Goal: Complete application form

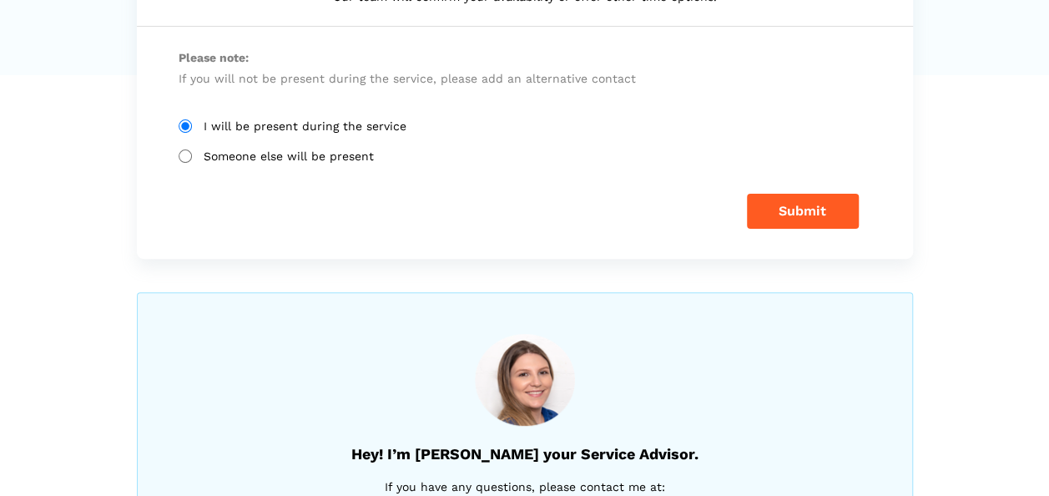
scroll to position [83, 0]
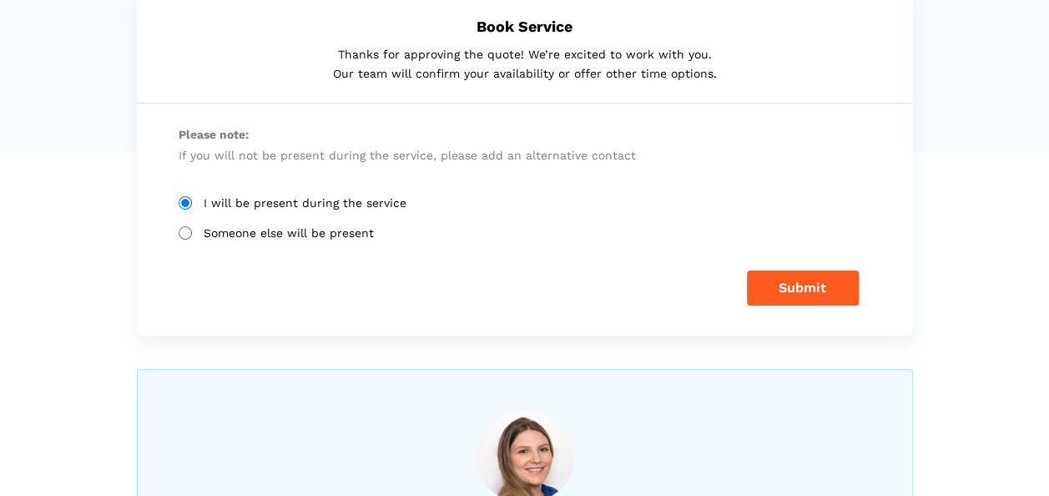
click at [182, 230] on input "Someone else will be present" at bounding box center [185, 232] width 13 height 13
radio input "true"
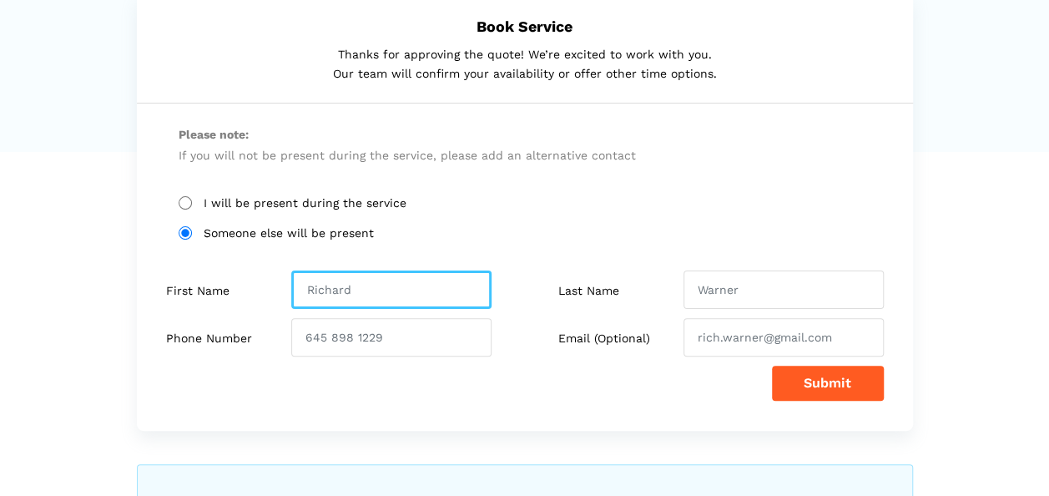
click at [421, 285] on input "text" at bounding box center [391, 289] width 200 height 38
type input "[PERSON_NAME]"
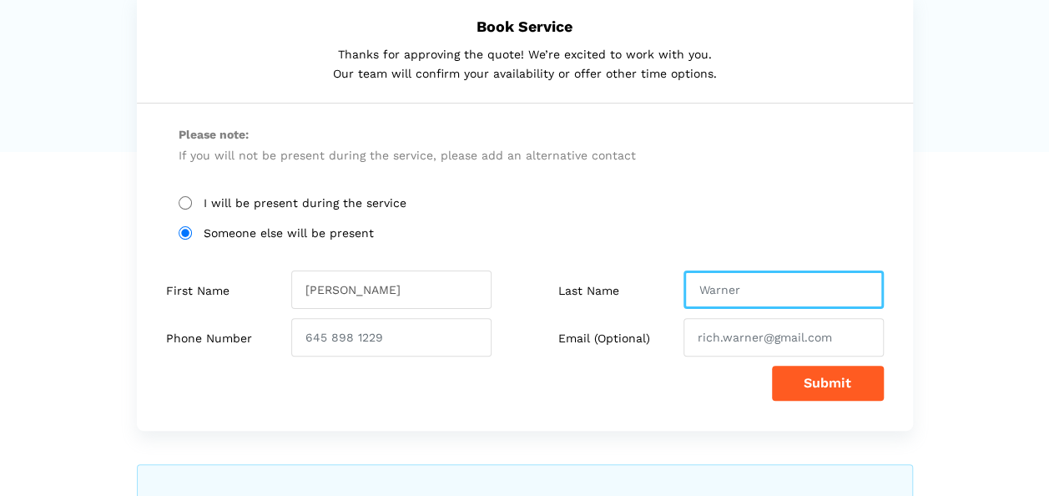
type input "[PERSON_NAME]"
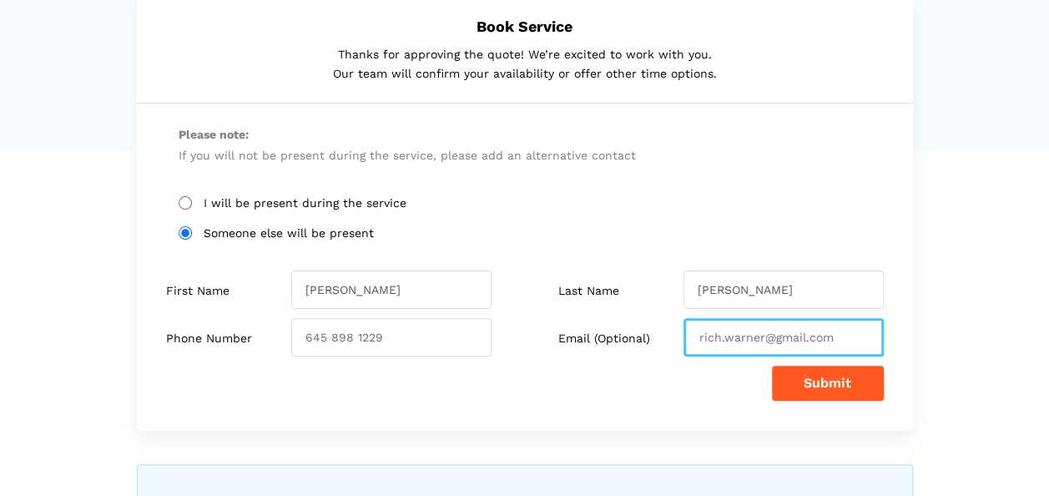
type input "[EMAIL_ADDRESS][DOMAIN_NAME]"
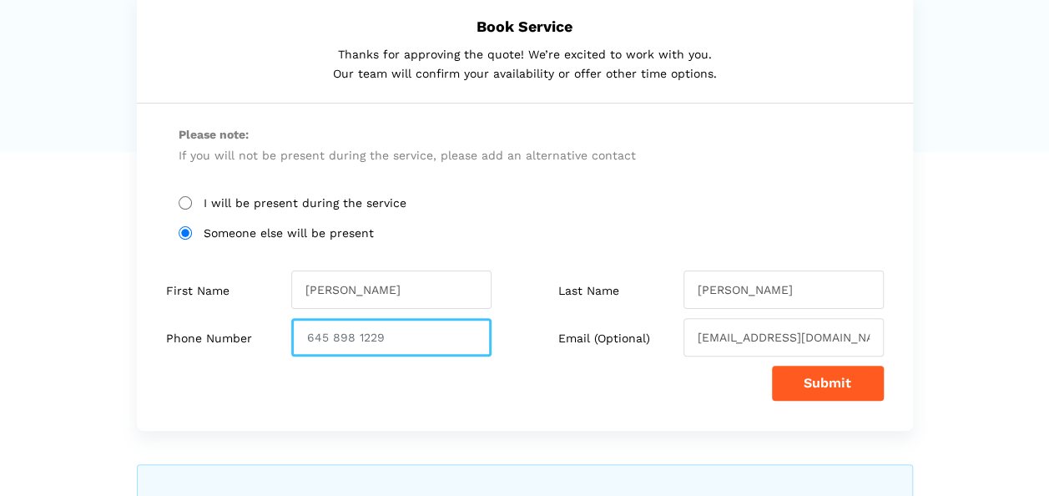
click at [334, 340] on input "number" at bounding box center [391, 337] width 200 height 38
type input "6474514057"
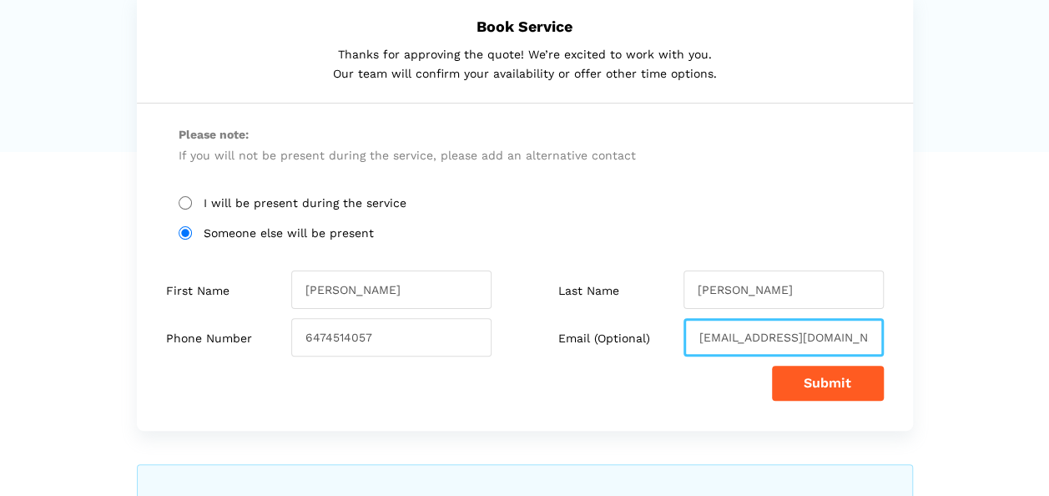
drag, startPoint x: 778, startPoint y: 335, endPoint x: 665, endPoint y: 331, distance: 112.7
click at [665, 331] on div "Email (Optional) [EMAIL_ADDRESS][DOMAIN_NAME]" at bounding box center [710, 337] width 371 height 38
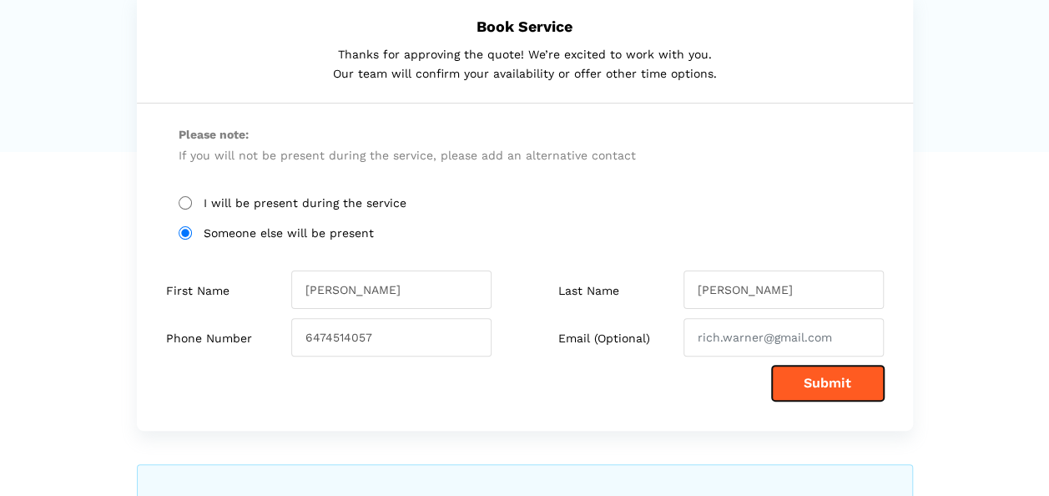
click at [806, 387] on button "Submit" at bounding box center [828, 382] width 112 height 35
click at [813, 387] on button "Submit" at bounding box center [828, 382] width 112 height 35
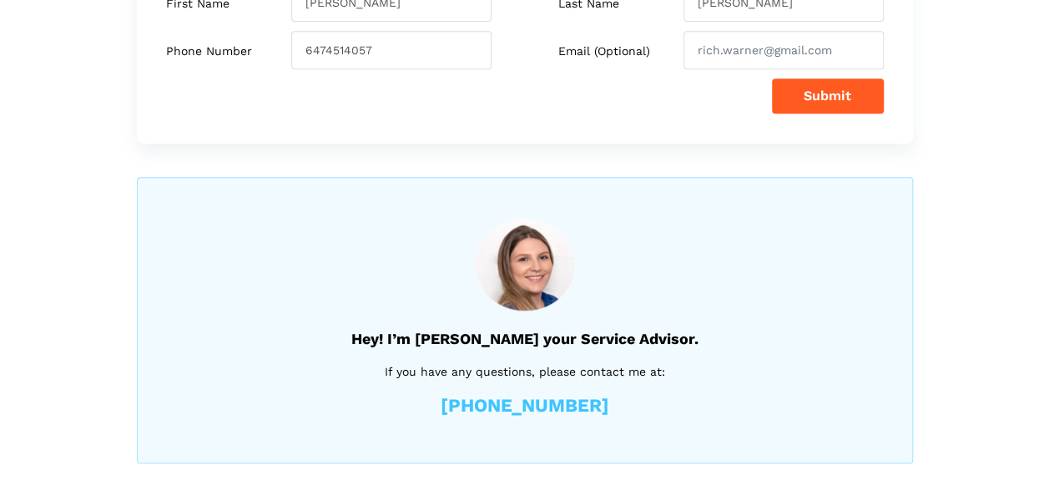
scroll to position [37, 0]
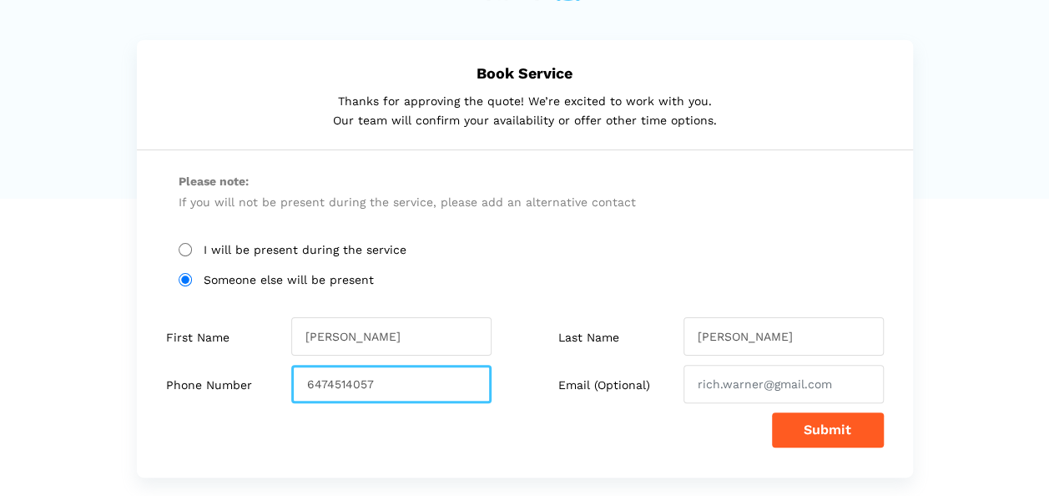
click at [324, 383] on input "6474514057" at bounding box center [391, 384] width 200 height 38
click at [350, 380] on input "number" at bounding box center [391, 384] width 200 height 38
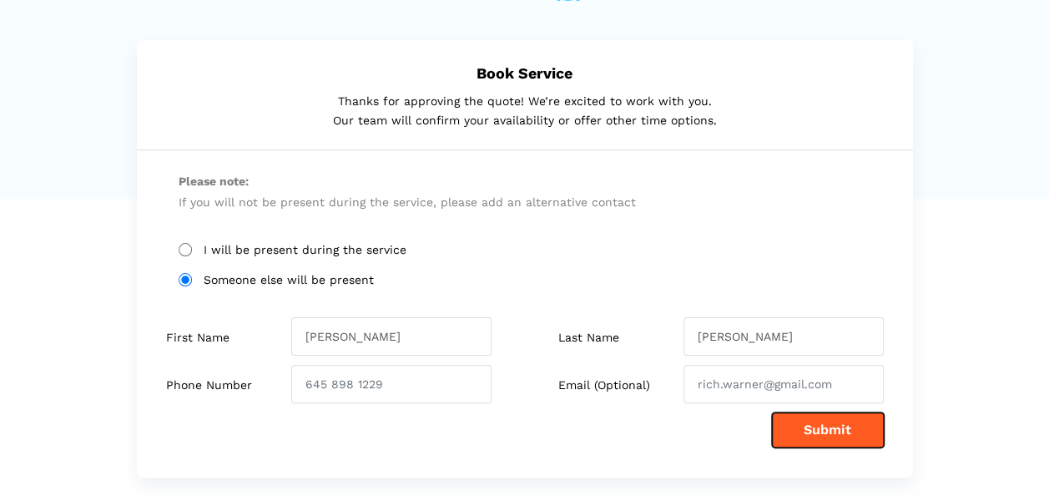
click at [822, 434] on button "Submit" at bounding box center [828, 429] width 112 height 35
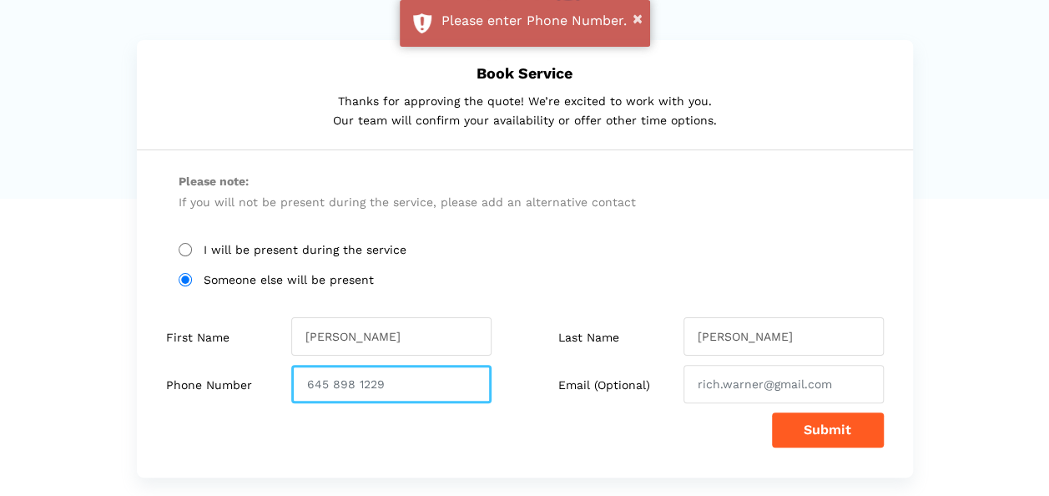
click at [440, 389] on input "number" at bounding box center [391, 384] width 200 height 38
click at [504, 444] on div "Submit" at bounding box center [525, 429] width 718 height 35
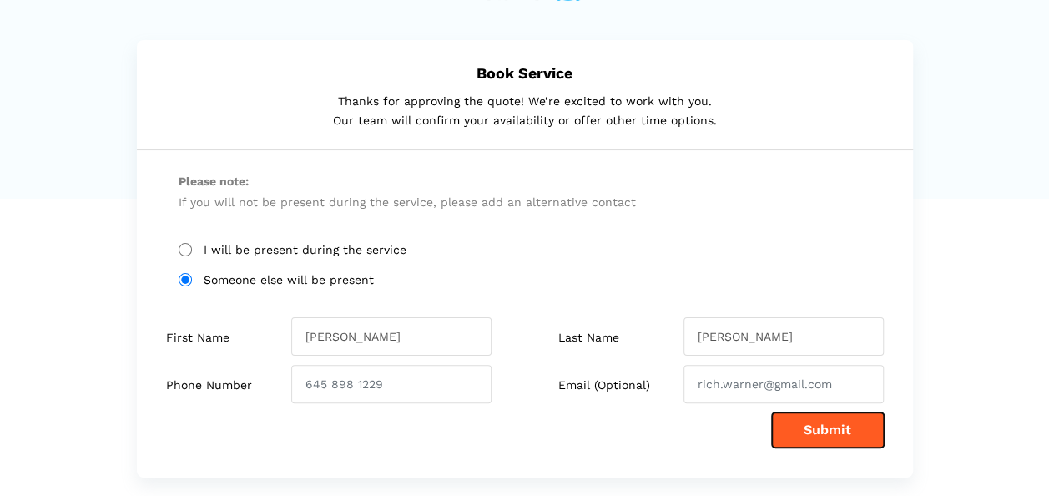
click at [788, 431] on button "Submit" at bounding box center [828, 429] width 112 height 35
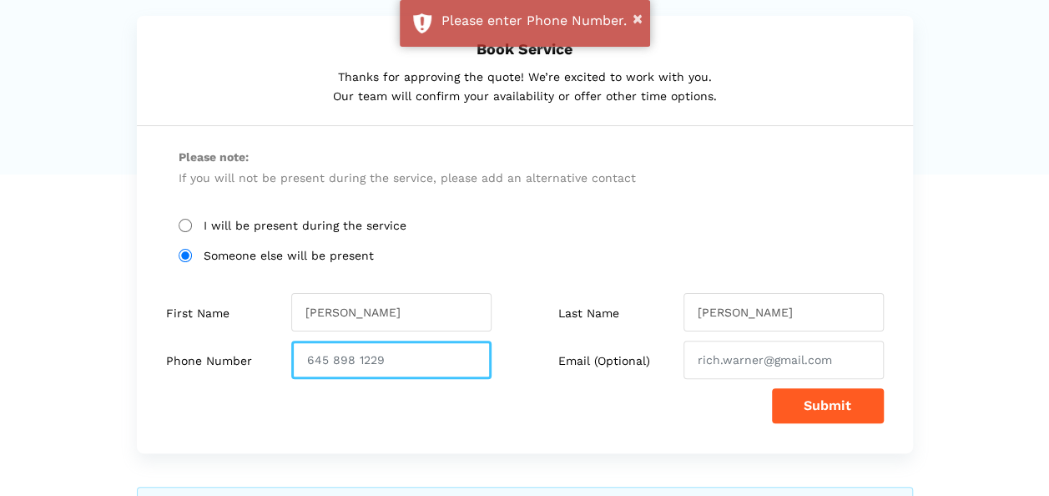
scroll to position [83, 0]
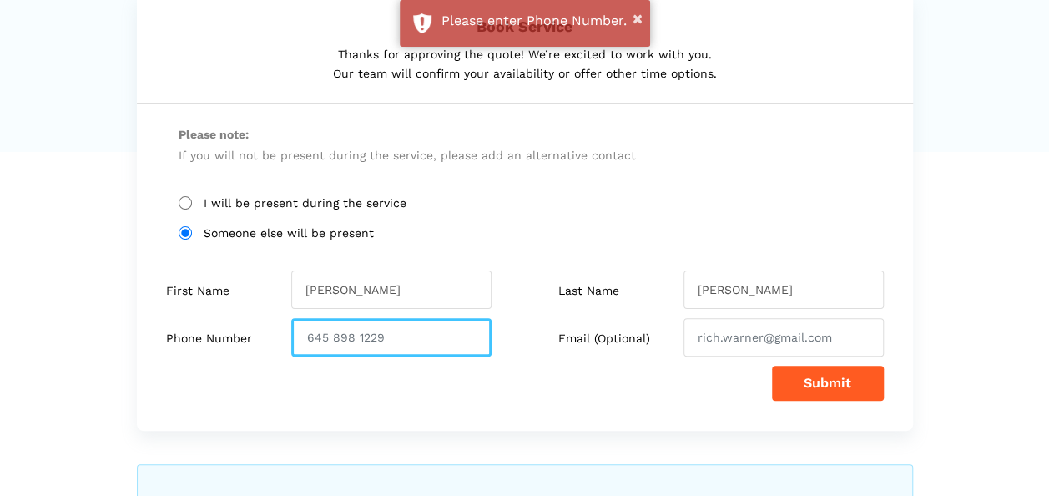
drag, startPoint x: 421, startPoint y: 340, endPoint x: 244, endPoint y: 339, distance: 176.9
click at [244, 339] on div "Phone Number" at bounding box center [339, 337] width 371 height 38
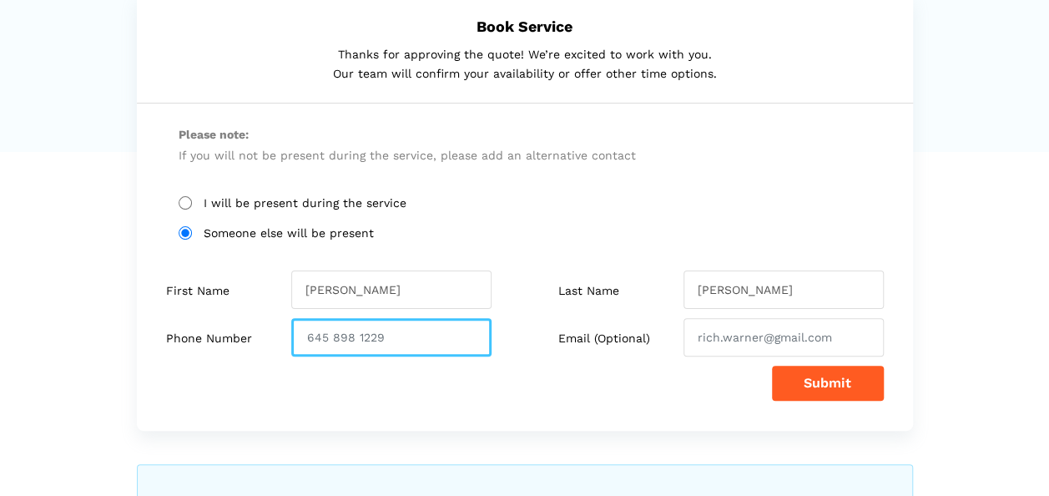
click at [330, 338] on input "number" at bounding box center [391, 337] width 200 height 38
click at [350, 338] on input "number" at bounding box center [391, 337] width 200 height 38
type input "6474514057"
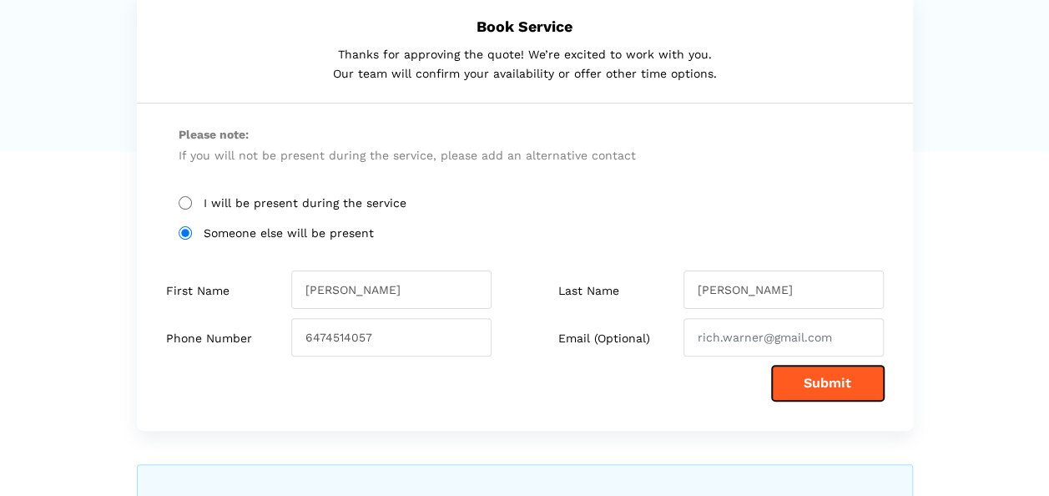
click at [789, 388] on button "Submit" at bounding box center [828, 382] width 112 height 35
